Goal: Obtain resource: Obtain resource

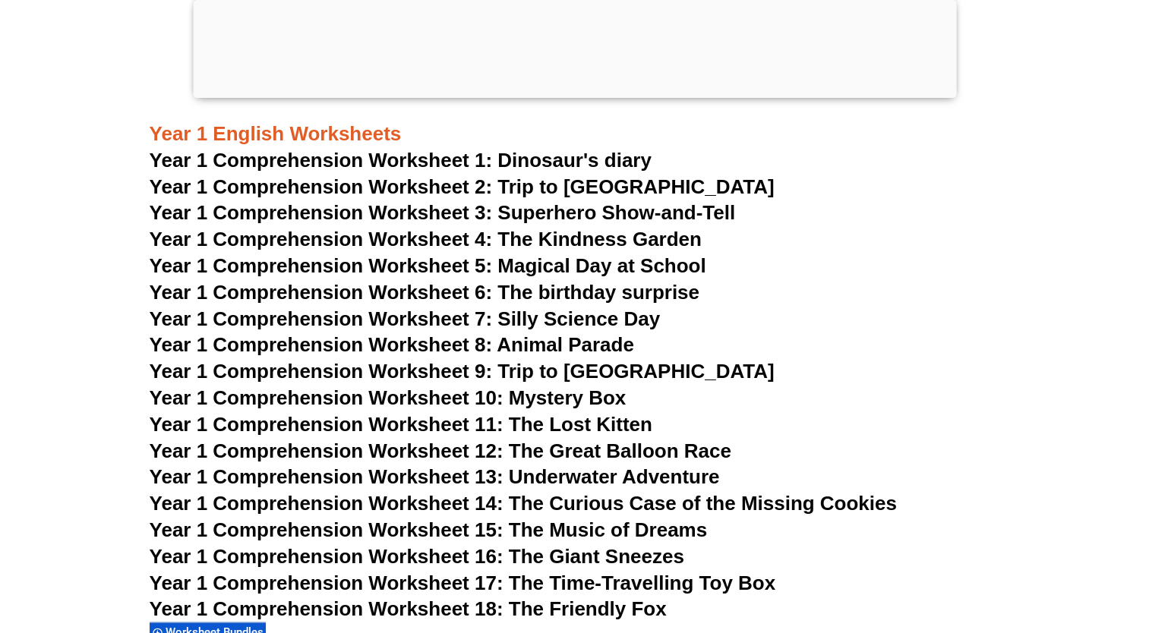
scroll to position [1978, 0]
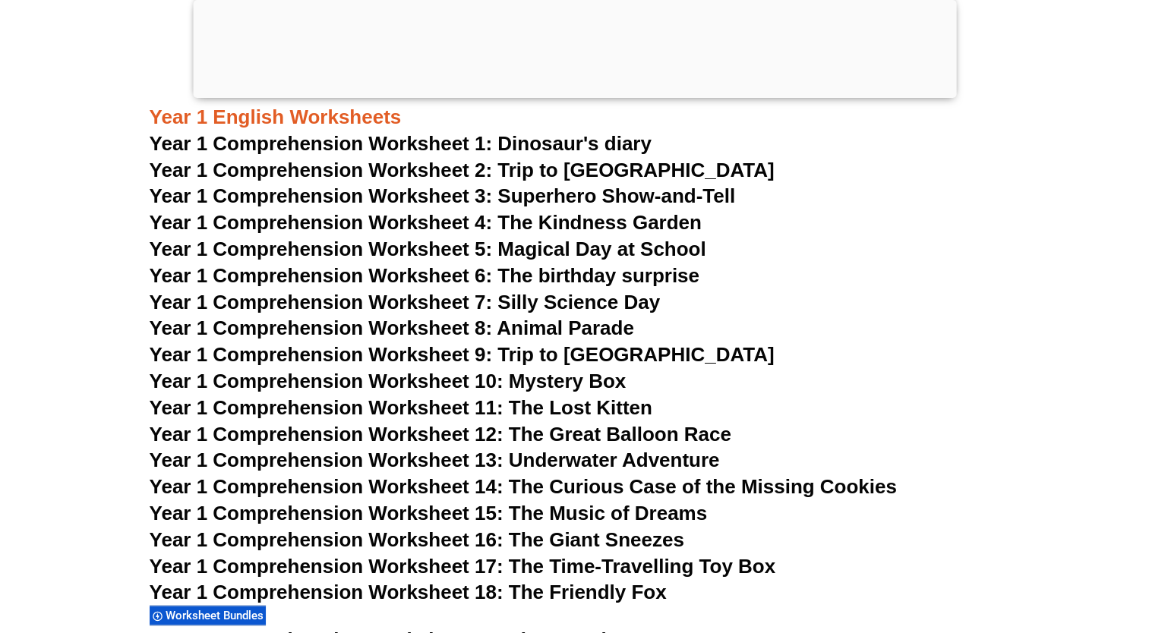
click at [354, 162] on span "Year 1 Comprehension Worksheet 2: Trip to [GEOGRAPHIC_DATA]" at bounding box center [462, 170] width 625 height 23
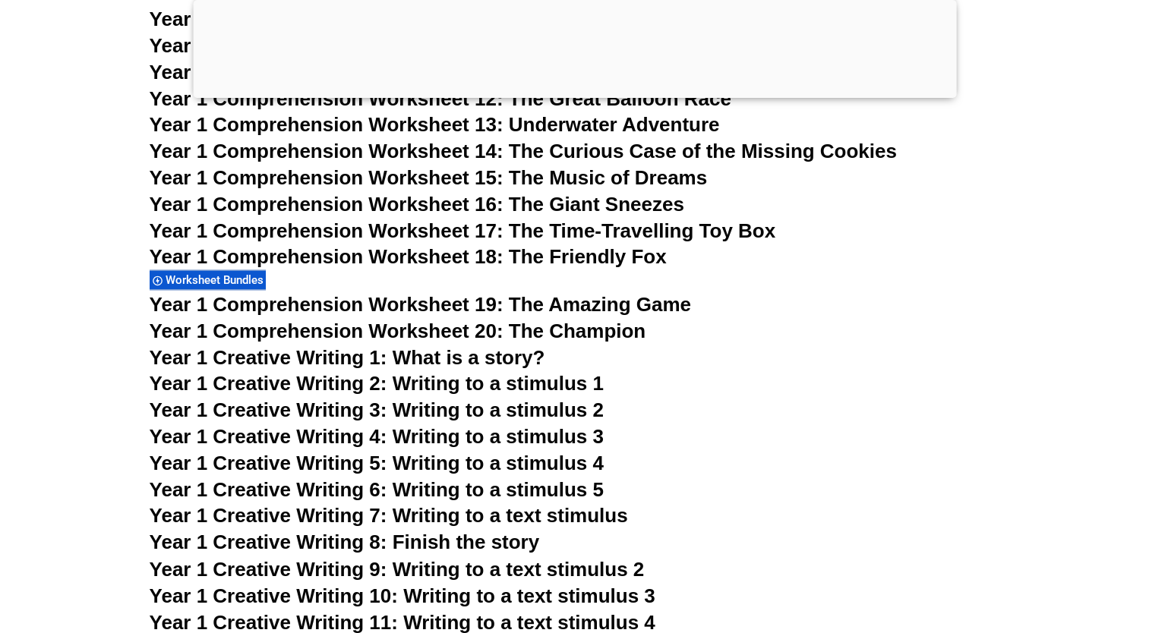
scroll to position [2399, 0]
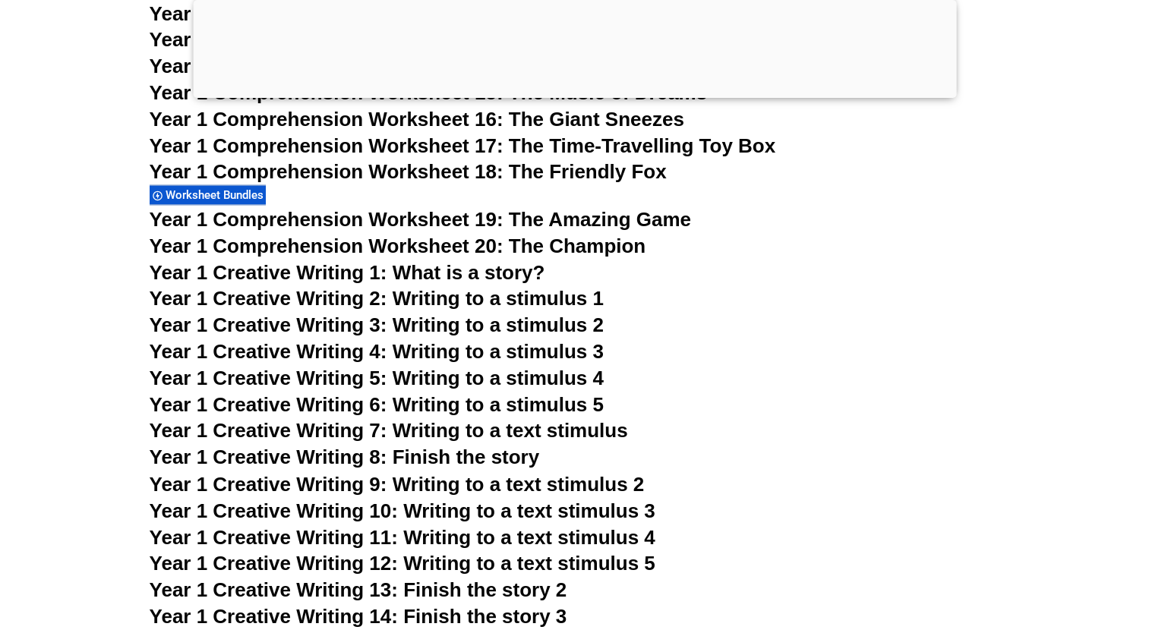
click at [467, 354] on span "Year 1 Creative Writing 4: Writing to a stimulus 3" at bounding box center [377, 351] width 454 height 23
click at [527, 405] on span "Year 1 Creative Writing 6: Writing to a stimulus 5" at bounding box center [377, 404] width 454 height 23
click at [440, 367] on span "Year 1 Creative Writing 5: Writing to a stimulus 4" at bounding box center [377, 378] width 454 height 23
click at [467, 332] on span "Year 1 Creative Writing 3: Writing to a stimulus 2" at bounding box center [377, 325] width 454 height 23
click at [538, 514] on span "Year 1 Creative Writing 10: Writing to a text stimulus 3" at bounding box center [403, 510] width 506 height 23
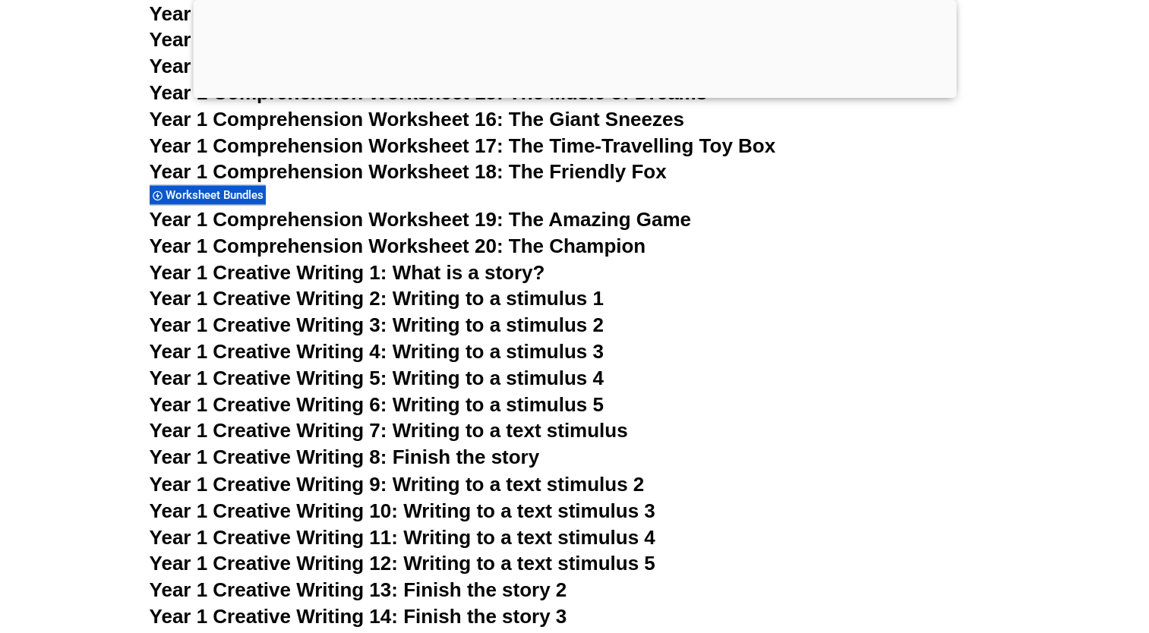
click at [510, 585] on span "Year 1 Creative Writing 13: Finish the story 2" at bounding box center [359, 589] width 418 height 23
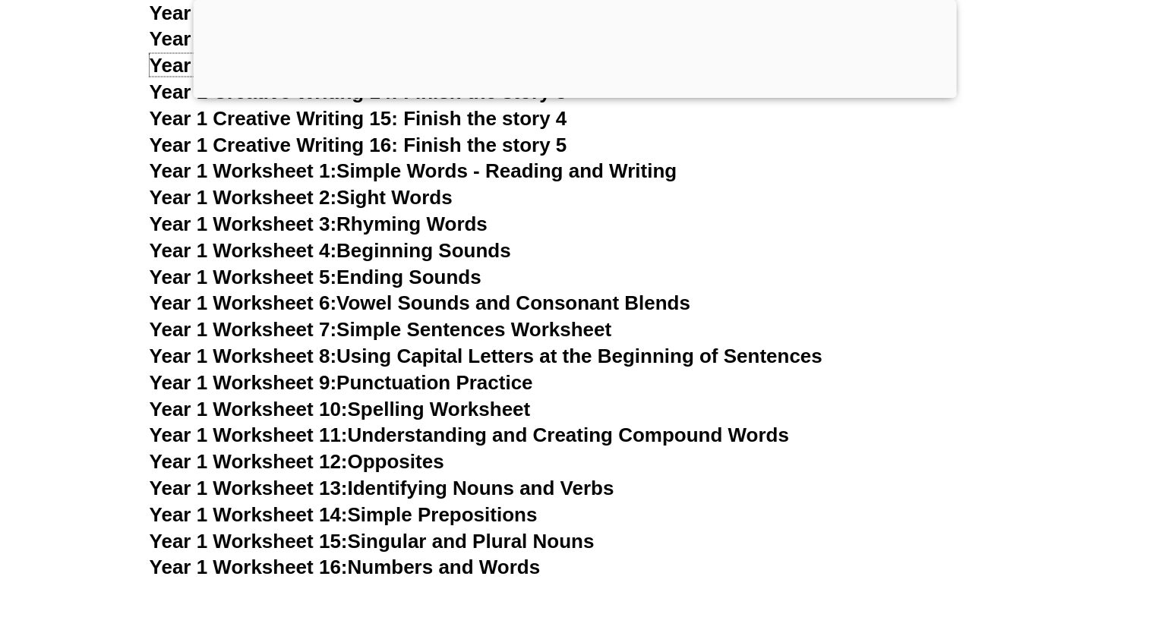
scroll to position [2974, 0]
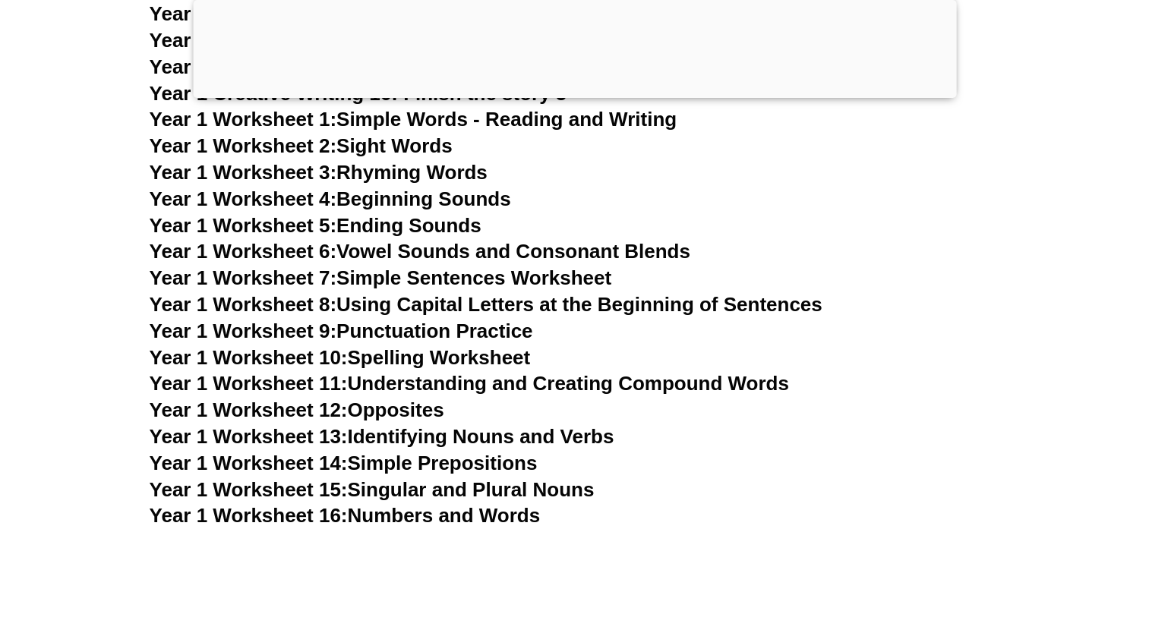
click at [370, 175] on link "Year 1 Worksheet 3: Rhyming Words" at bounding box center [319, 172] width 338 height 23
click at [404, 284] on link "Year 1 Worksheet 7: Simple Sentences Worksheet" at bounding box center [381, 277] width 462 height 23
click at [445, 357] on link "Year 1 Worksheet 10: Spelling Worksheet" at bounding box center [340, 357] width 381 height 23
click at [531, 307] on link "Year 1 Worksheet 8: Using Capital Letters at the Beginning of Sentences" at bounding box center [486, 304] width 673 height 23
click at [428, 335] on link "Year 1 Worksheet 9: Punctuation Practice" at bounding box center [341, 331] width 383 height 23
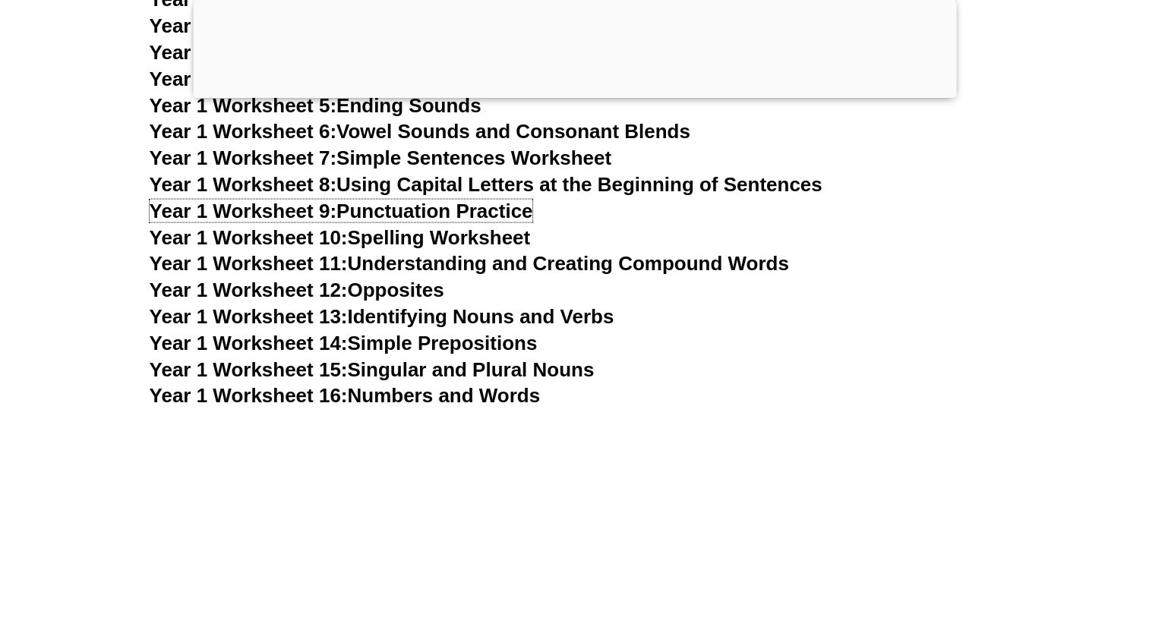
scroll to position [3112, 0]
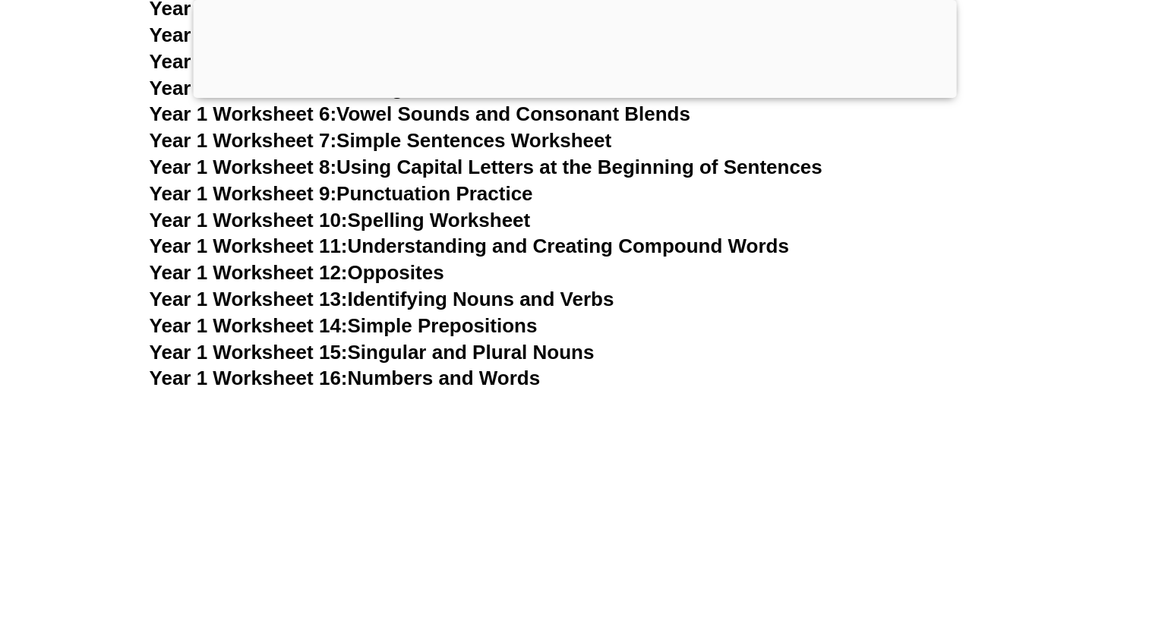
click at [455, 376] on link "Year 1 Worksheet 16: Numbers and Words" at bounding box center [345, 378] width 391 height 23
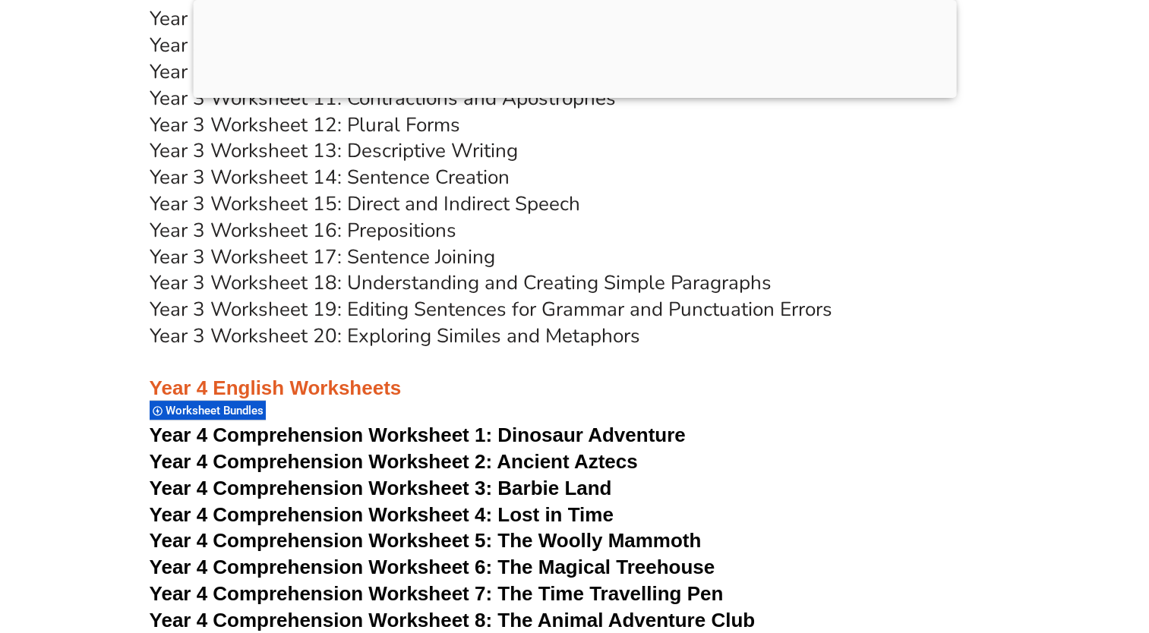
scroll to position [5608, 0]
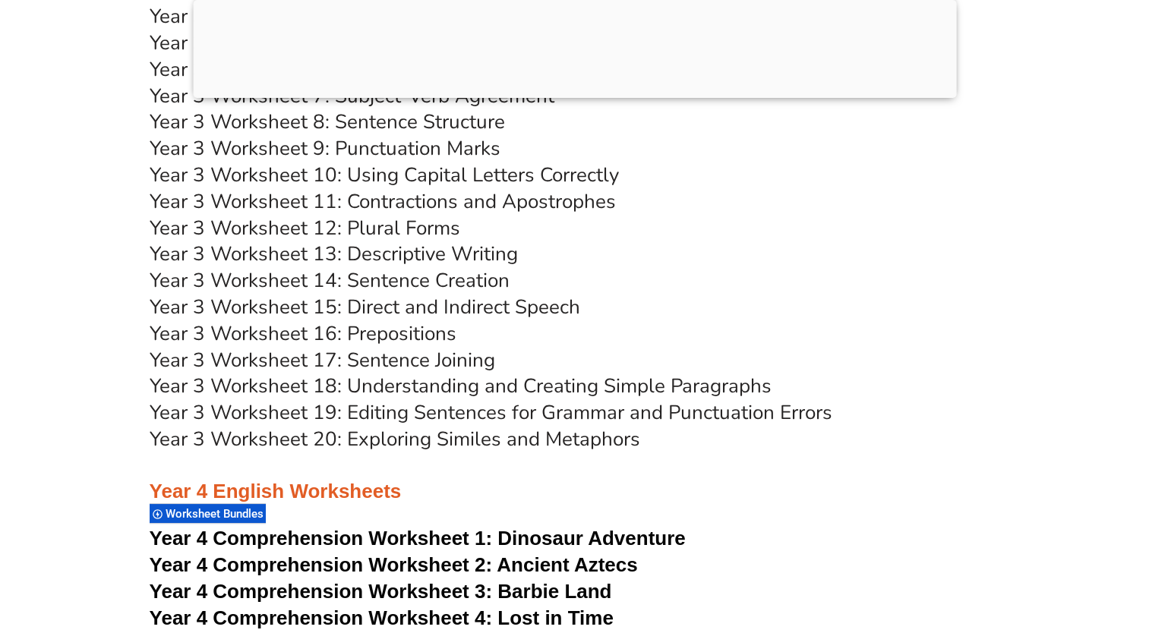
click at [402, 330] on link "Year 3 Worksheet 16: Prepositions" at bounding box center [303, 333] width 307 height 27
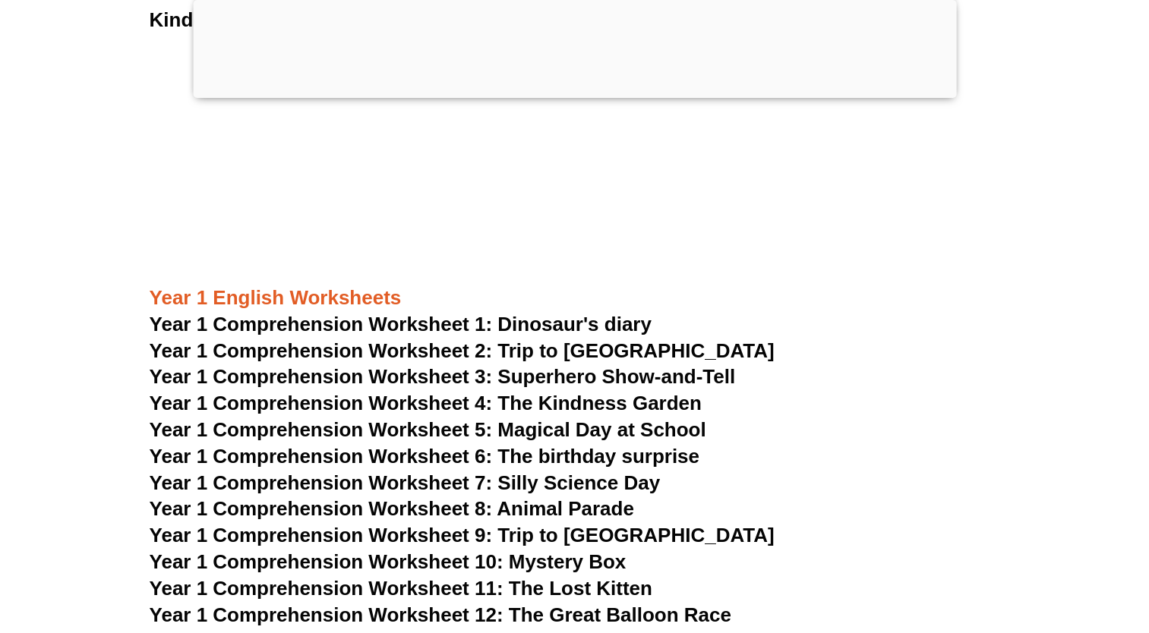
scroll to position [1883, 0]
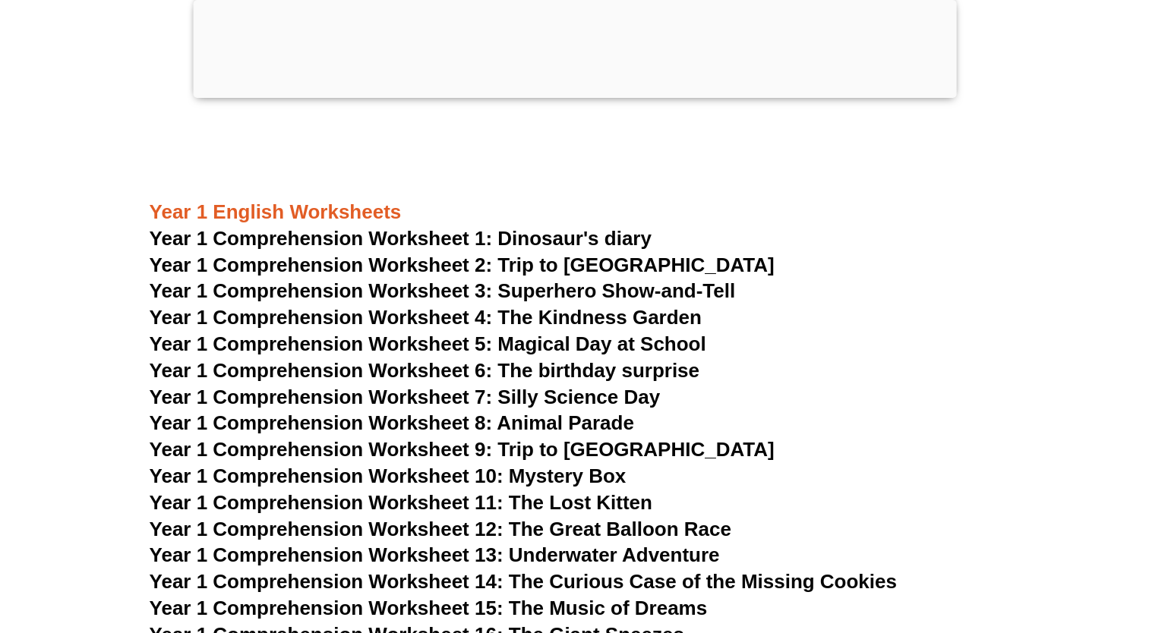
click at [556, 342] on span "Year 1 Comprehension Worksheet 5: Magical Day at School" at bounding box center [428, 343] width 556 height 23
click at [534, 257] on span "Year 1 Comprehension Worksheet 2: Trip to [GEOGRAPHIC_DATA]" at bounding box center [462, 265] width 625 height 23
